Goal: Find specific page/section: Find specific page/section

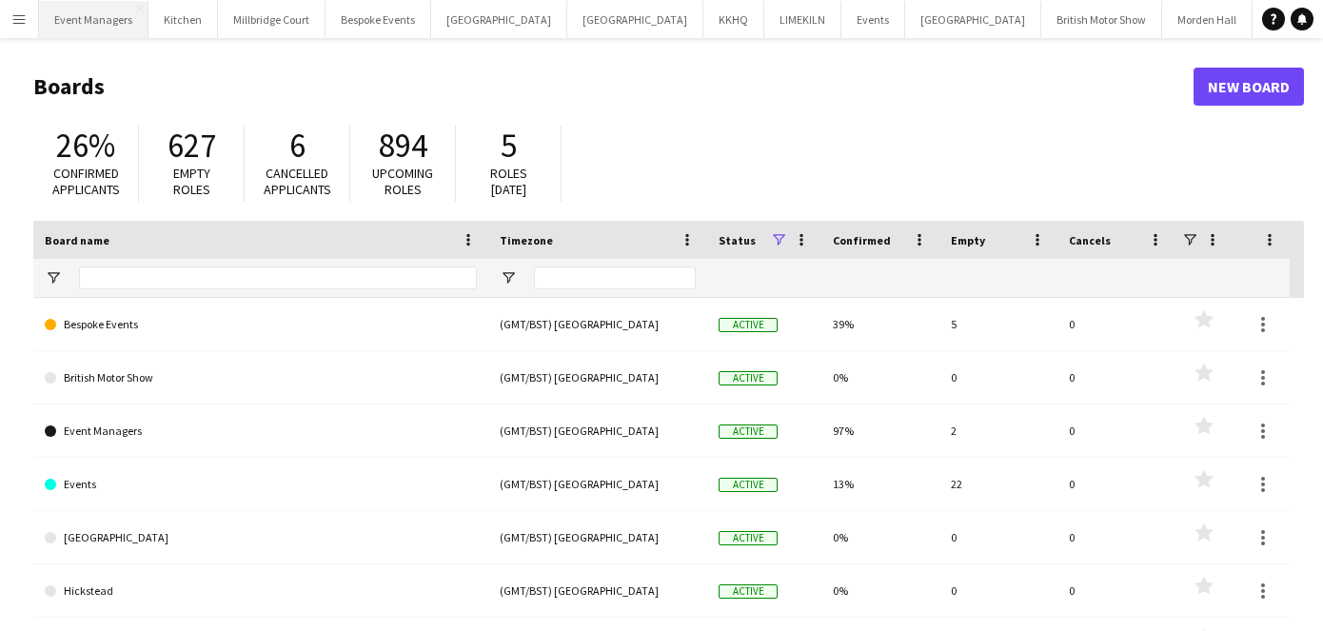
click at [97, 7] on button "Event Managers Close" at bounding box center [93, 19] width 109 height 37
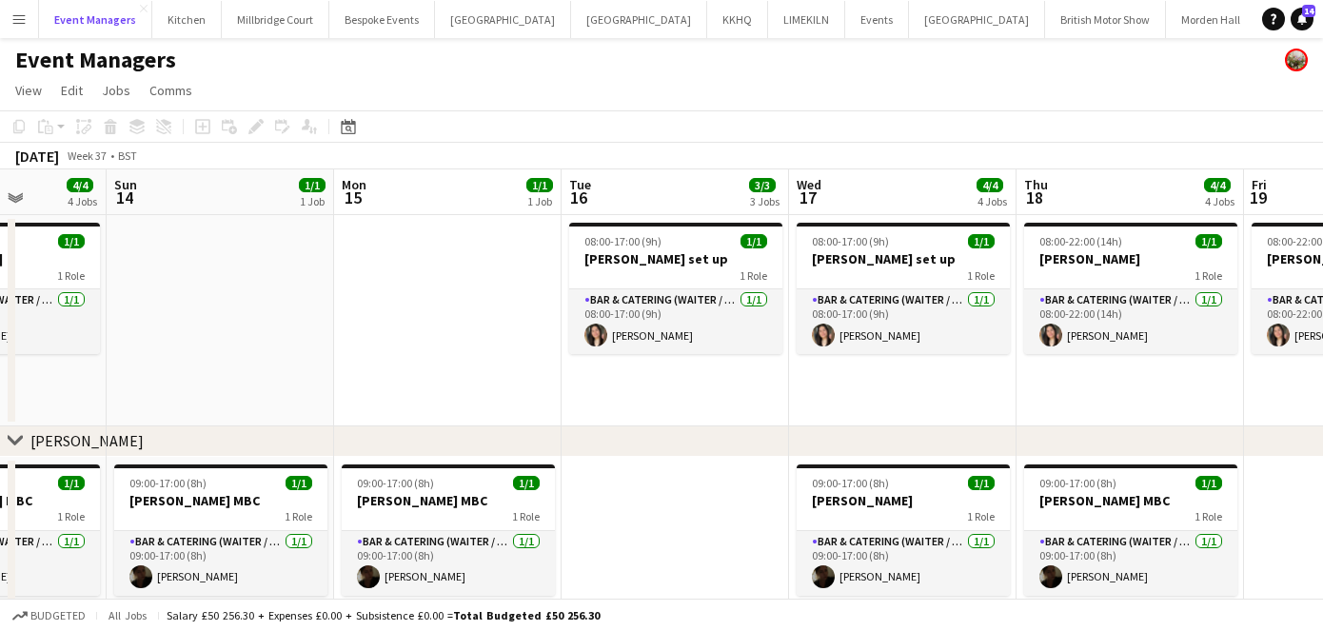
scroll to position [0, 672]
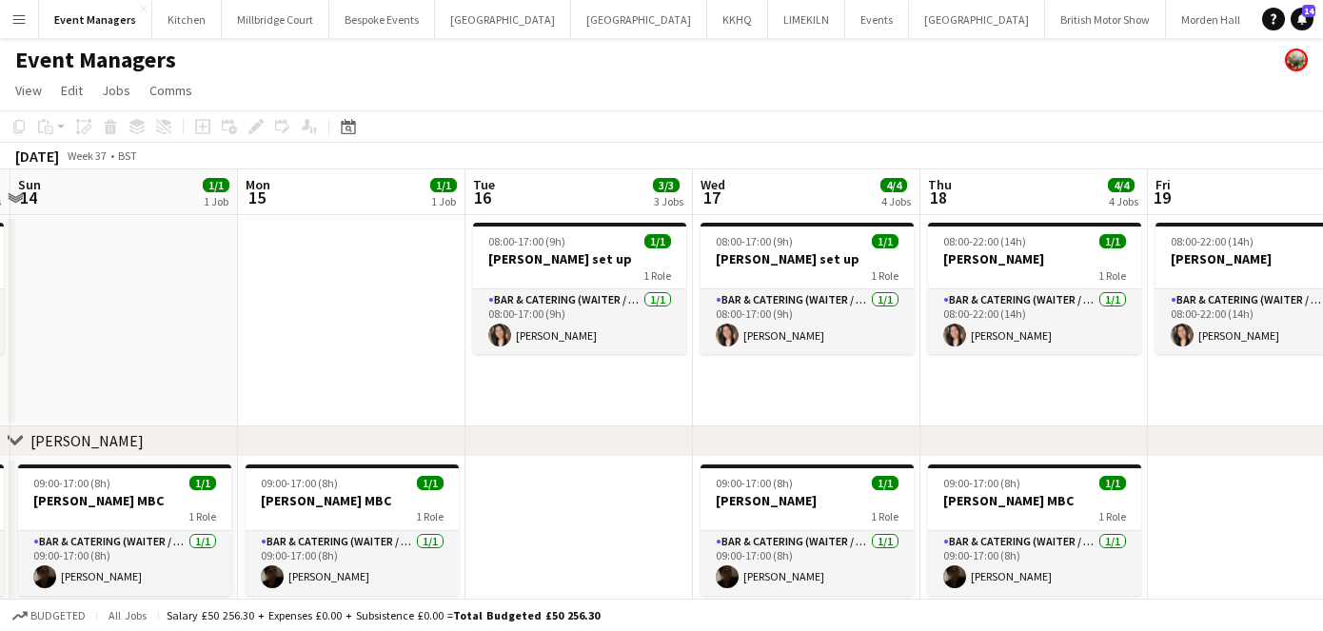
click at [578, 401] on app-date-cell "08:00-17:00 (9h) 1/1 [PERSON_NAME] set up 1 Role Bar & Catering (Waiter / waitr…" at bounding box center [578, 320] width 227 height 211
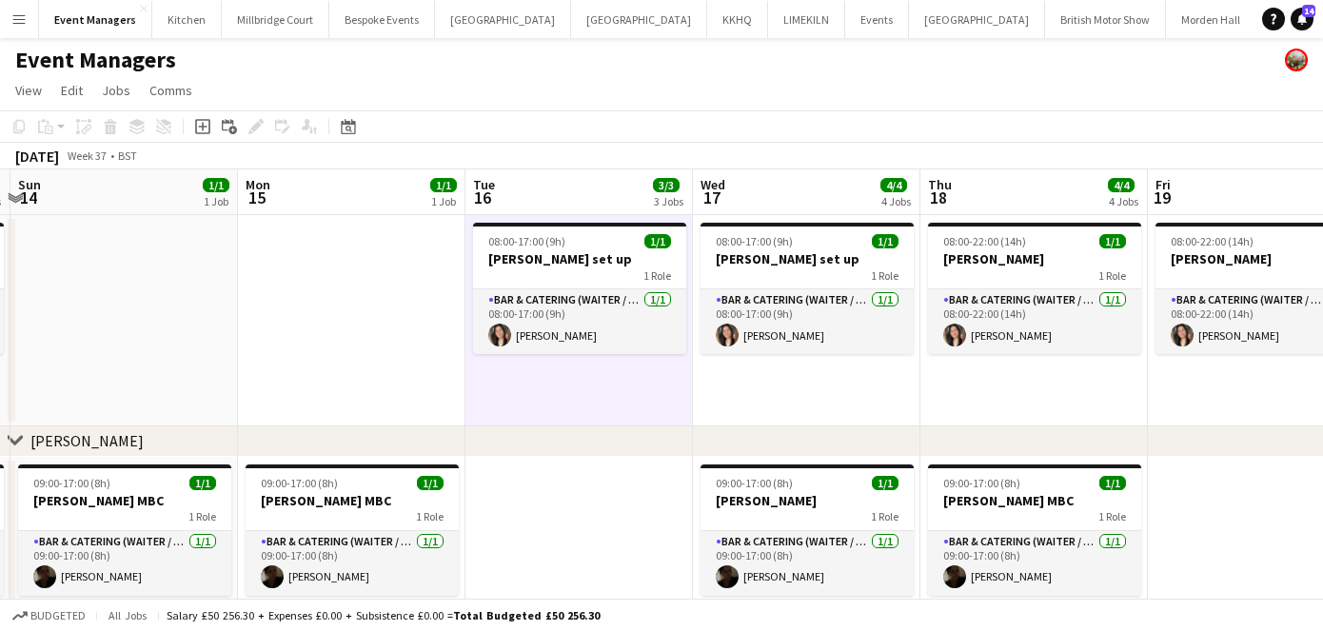
scroll to position [0, 572]
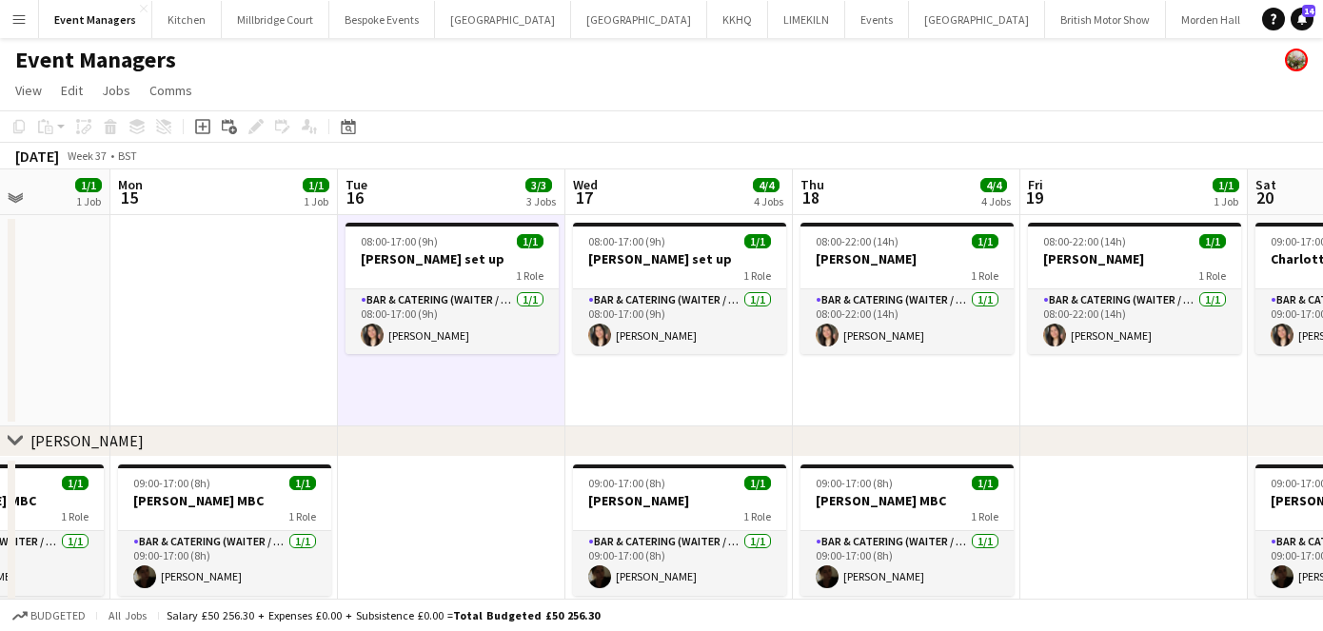
click at [797, 408] on app-date-cell "08:00-22:00 (14h) 1/1 [PERSON_NAME] 1 Role Bar & Catering (Waiter / waitress) […" at bounding box center [906, 320] width 227 height 211
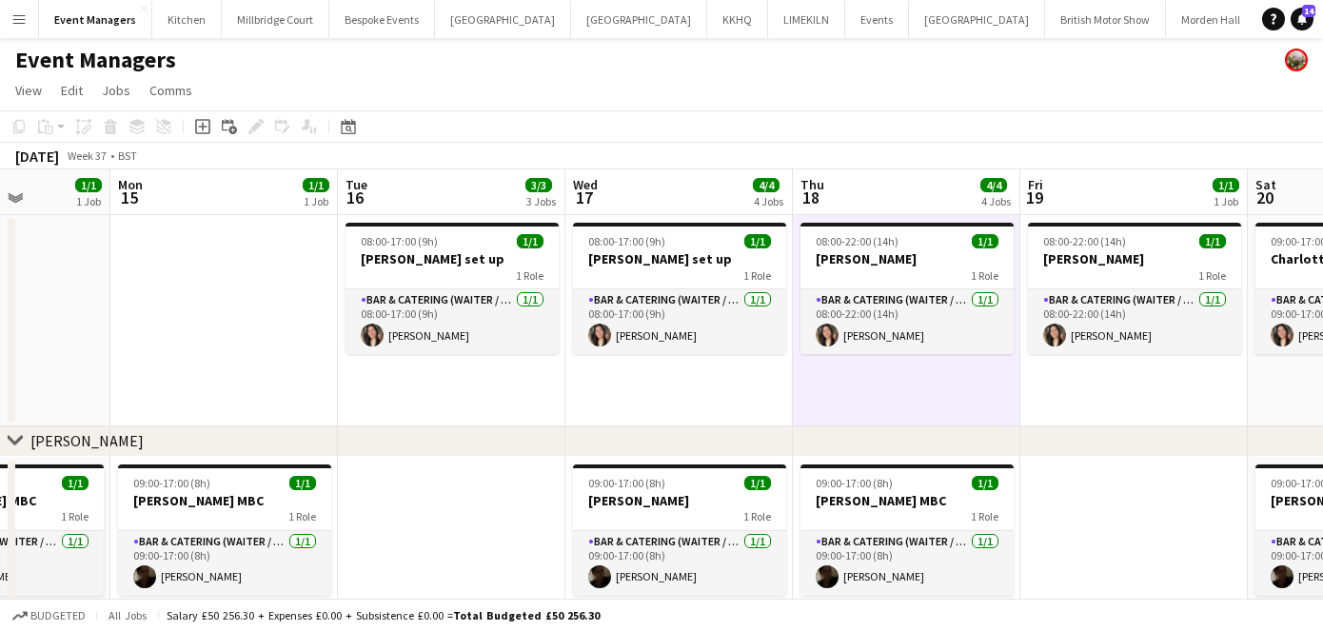
click at [674, 399] on app-date-cell "08:00-17:00 (9h) 1/1 [PERSON_NAME] set up 1 Role Bar & Catering (Waiter / waitr…" at bounding box center [678, 320] width 227 height 211
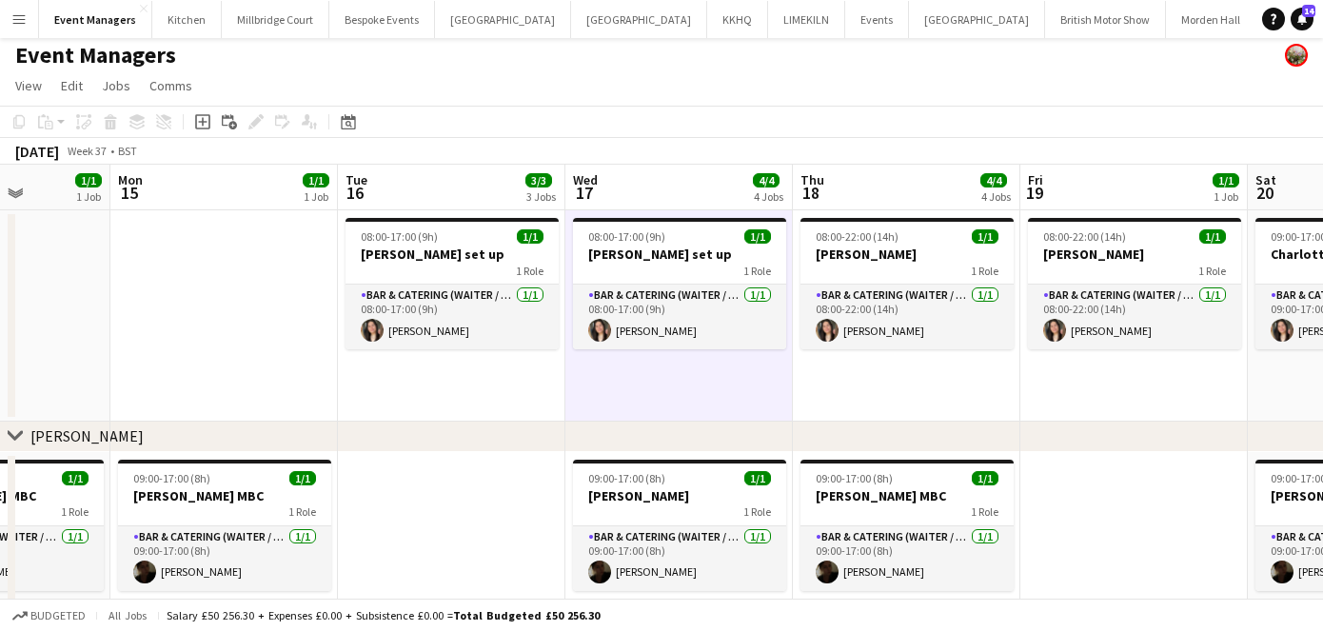
scroll to position [0, 0]
